Goal: Information Seeking & Learning: Find specific fact

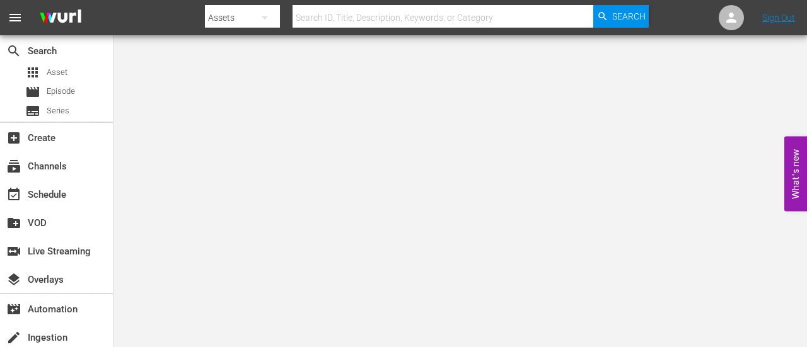
click at [363, 9] on input "text" at bounding box center [442, 18] width 301 height 30
type input "red king"
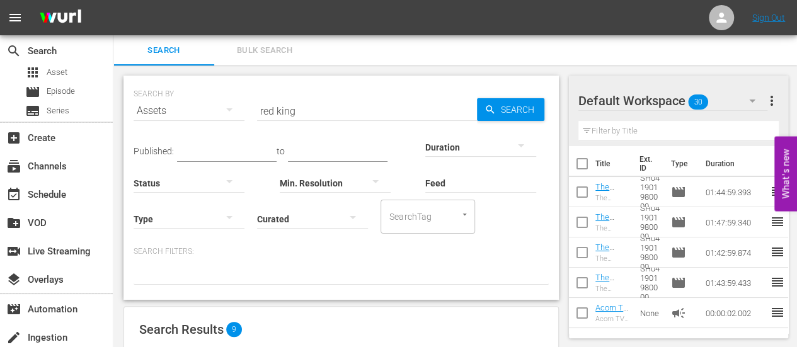
click at [326, 94] on div "Search ID, Title, Description, Keywords, or Category" at bounding box center [367, 103] width 220 height 30
click at [313, 104] on input "red king" at bounding box center [367, 111] width 220 height 30
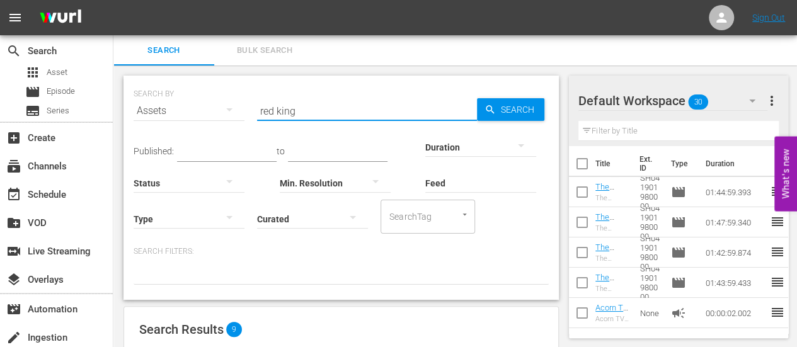
click at [313, 104] on input "red king" at bounding box center [367, 111] width 220 height 30
type input "[PERSON_NAME]'s war"
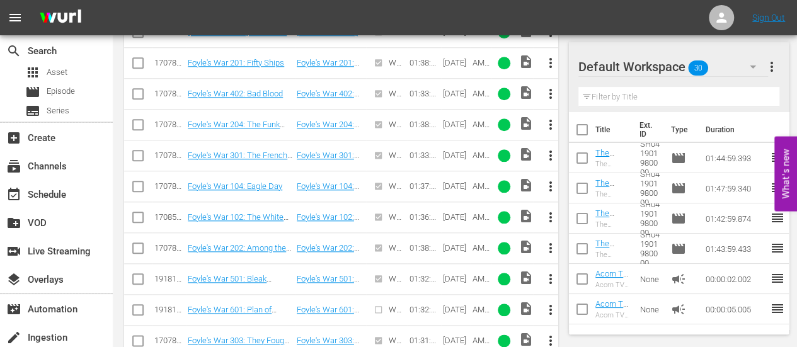
scroll to position [252, 0]
